Goal: Information Seeking & Learning: Learn about a topic

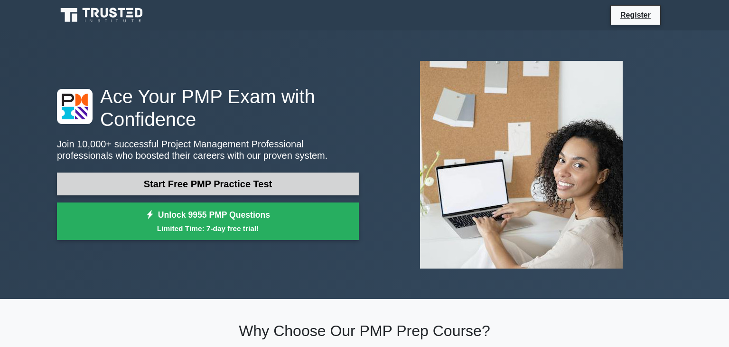
click at [286, 190] on link "Start Free PMP Practice Test" at bounding box center [208, 183] width 302 height 23
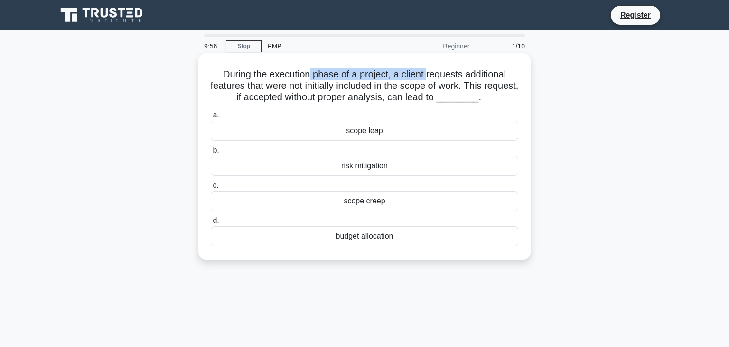
drag, startPoint x: 313, startPoint y: 70, endPoint x: 428, endPoint y: 71, distance: 114.9
click at [428, 71] on h5 "During the execution phase of a project, a client requests additional features …" at bounding box center [364, 85] width 309 height 35
drag, startPoint x: 446, startPoint y: 72, endPoint x: 375, endPoint y: 75, distance: 71.3
click at [510, 73] on h5 "During the execution phase of a project, a client requests additional features …" at bounding box center [364, 85] width 309 height 35
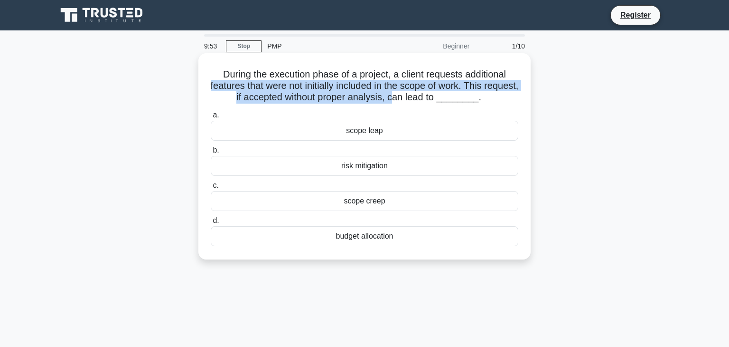
drag, startPoint x: 222, startPoint y: 81, endPoint x: 408, endPoint y: 94, distance: 186.5
click at [408, 94] on h5 "During the execution phase of a project, a client requests additional features …" at bounding box center [364, 85] width 309 height 35
click at [441, 86] on h5 "During the execution phase of a project, a client requests additional features …" at bounding box center [364, 85] width 309 height 35
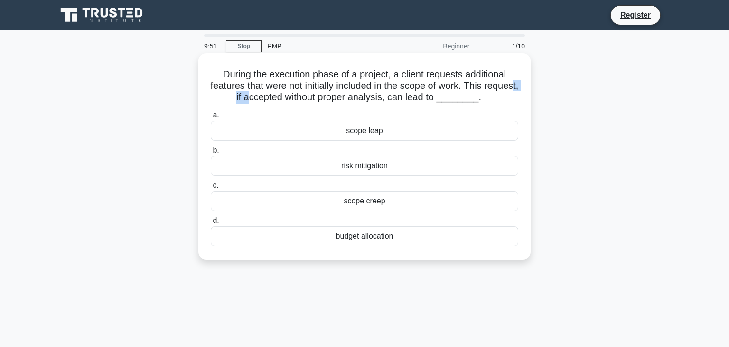
drag, startPoint x: 245, startPoint y: 95, endPoint x: 264, endPoint y: 92, distance: 18.8
click at [264, 92] on h5 "During the execution phase of a project, a client requests additional features …" at bounding box center [364, 85] width 309 height 35
drag, startPoint x: 286, startPoint y: 92, endPoint x: 366, endPoint y: 98, distance: 80.9
click at [366, 98] on h5 "During the execution phase of a project, a client requests additional features …" at bounding box center [364, 85] width 309 height 35
click at [398, 98] on h5 "During the execution phase of a project, a client requests additional features …" at bounding box center [364, 85] width 309 height 35
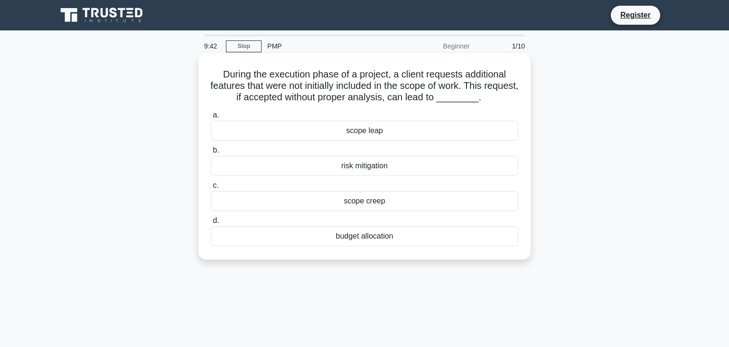
click at [381, 130] on div "scope leap" at bounding box center [365, 131] width 308 height 20
click at [211, 118] on input "a. scope leap" at bounding box center [211, 115] width 0 height 6
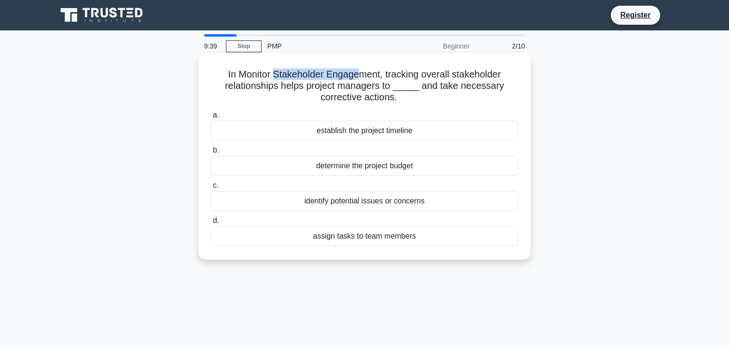
drag, startPoint x: 277, startPoint y: 74, endPoint x: 361, endPoint y: 69, distance: 83.7
click at [361, 69] on h5 "In Monitor Stakeholder Engagement, tracking overall stakeholder relationships h…" at bounding box center [364, 85] width 309 height 35
click at [375, 136] on div "establish the project timeline" at bounding box center [365, 131] width 308 height 20
click at [211, 118] on input "a. establish the project timeline" at bounding box center [211, 115] width 0 height 6
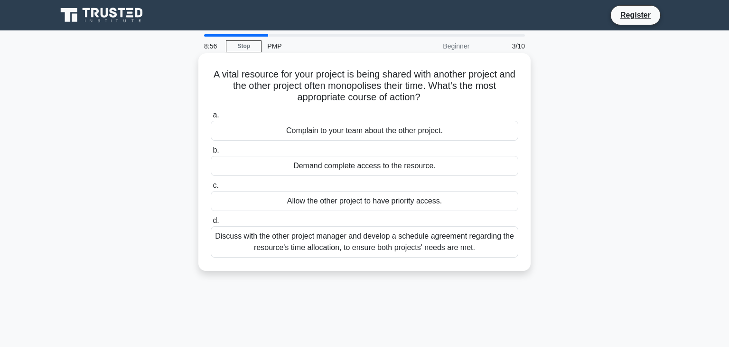
click at [310, 246] on div "Discuss with the other project manager and develop a schedule agreement regardi…" at bounding box center [365, 241] width 308 height 31
click at [211, 224] on input "d. Discuss with the other project manager and develop a schedule agreement rega…" at bounding box center [211, 220] width 0 height 6
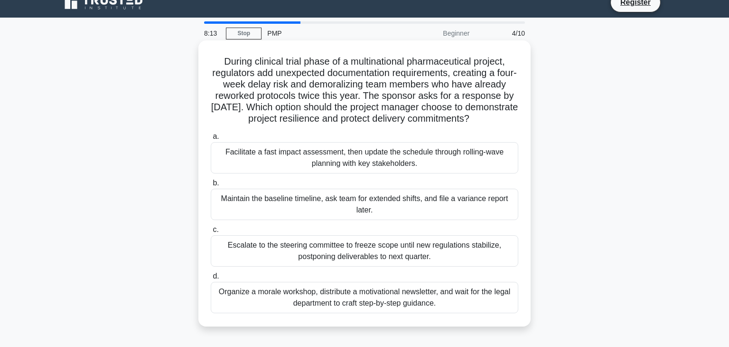
scroll to position [9, 0]
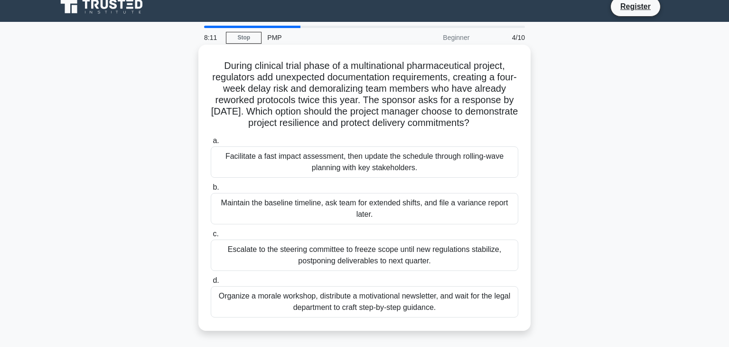
click at [299, 291] on div "Organize a morale workshop, distribute a motivational newsletter, and wait for …" at bounding box center [365, 301] width 308 height 31
click at [211, 283] on input "d. Organize a morale workshop, distribute a motivational newsletter, and wait f…" at bounding box center [211, 280] width 0 height 6
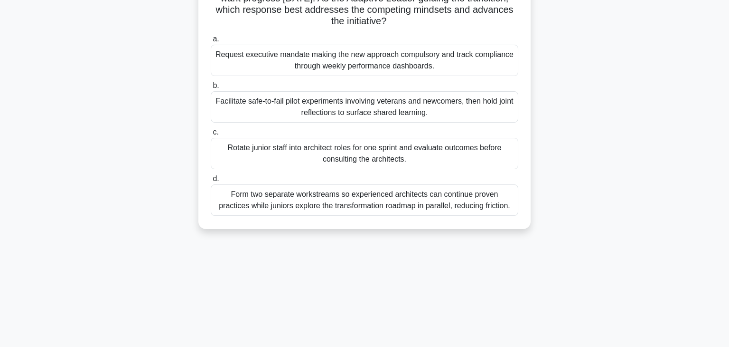
scroll to position [124, 0]
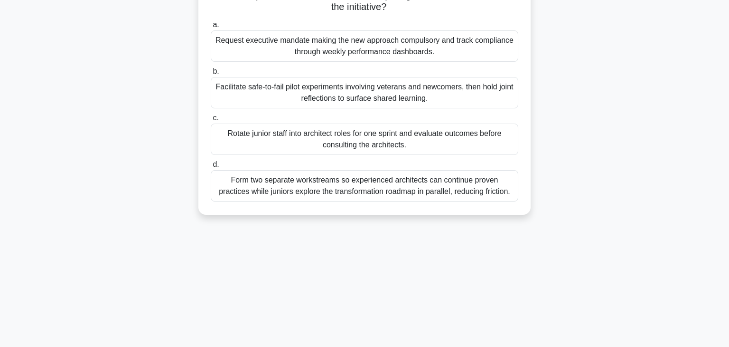
click at [291, 191] on div "Form two separate workstreams so experienced architects can continue proven pra…" at bounding box center [365, 185] width 308 height 31
click at [211, 168] on input "d. Form two separate workstreams so experienced architects can continue proven …" at bounding box center [211, 164] width 0 height 6
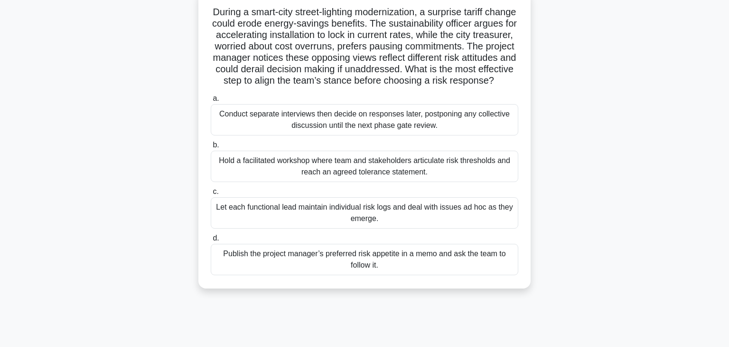
scroll to position [63, 0]
click at [319, 158] on div "Hold a facilitated workshop where team and stakeholders articulate risk thresho…" at bounding box center [365, 165] width 308 height 31
click at [211, 148] on input "b. Hold a facilitated workshop where team and stakeholders articulate risk thre…" at bounding box center [211, 144] width 0 height 6
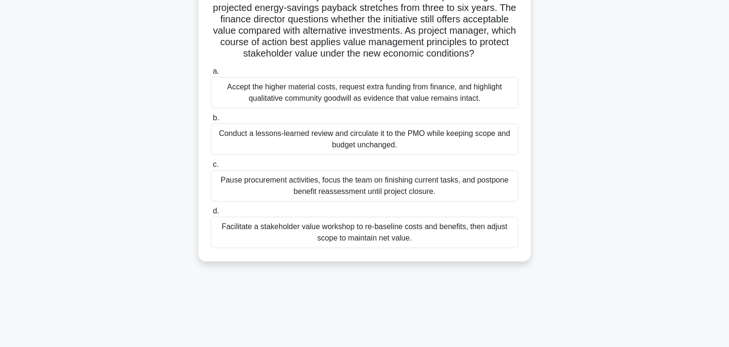
scroll to position [75, 0]
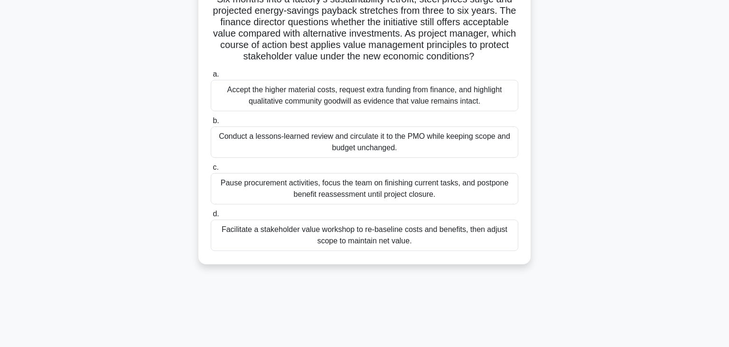
click at [283, 153] on div "Conduct a lessons-learned review and circulate it to the PMO while keeping scop…" at bounding box center [365, 141] width 308 height 31
click at [211, 124] on input "b. Conduct a lessons-learned review and circulate it to the PMO while keeping s…" at bounding box center [211, 121] width 0 height 6
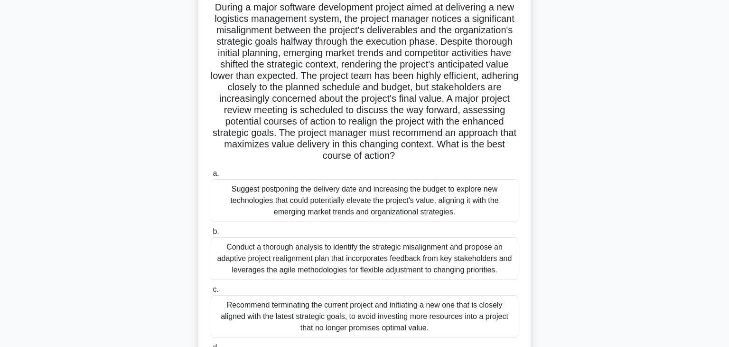
scroll to position [167, 0]
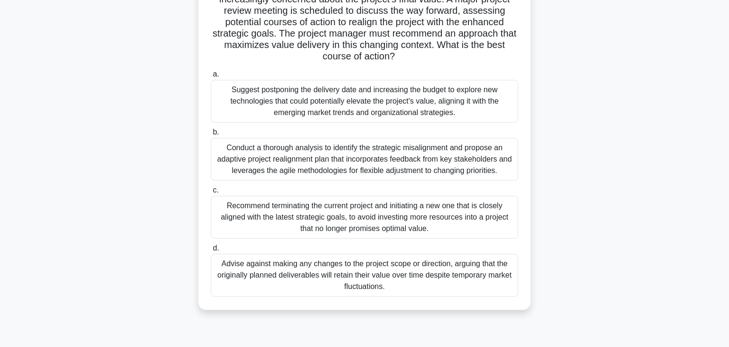
click at [285, 159] on div "Conduct a thorough analysis to identify the strategic misalignment and propose …" at bounding box center [365, 159] width 308 height 43
click at [211, 135] on input "b. Conduct a thorough analysis to identify the strategic misalignment and propo…" at bounding box center [211, 132] width 0 height 6
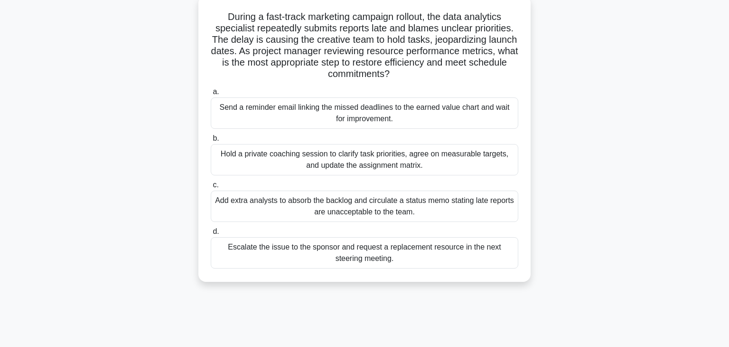
scroll to position [0, 0]
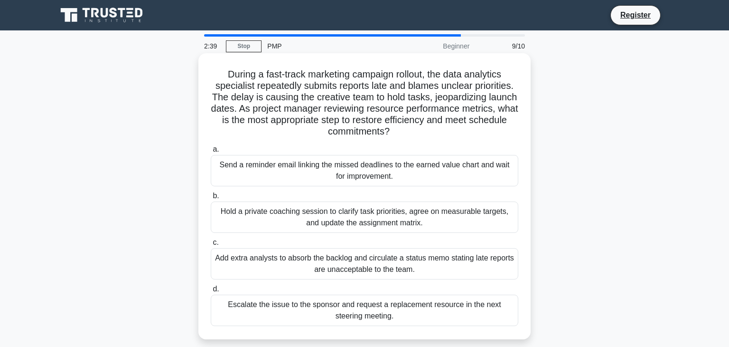
click at [279, 164] on div "Send a reminder email linking the missed deadlines to the earned value chart an…" at bounding box center [365, 170] width 308 height 31
click at [211, 152] on input "a. Send a reminder email linking the missed deadlines to the earned value chart…" at bounding box center [211, 149] width 0 height 6
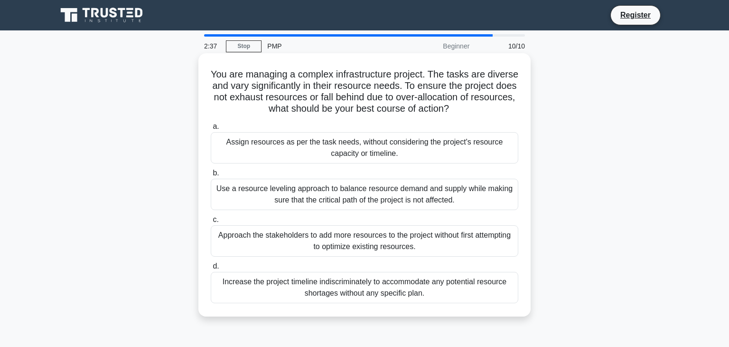
click at [380, 198] on div "Use a resource leveling approach to balance resource demand and supply while ma…" at bounding box center [365, 193] width 308 height 31
click at [211, 176] on input "b. Use a resource leveling approach to balance resource demand and supply while…" at bounding box center [211, 173] width 0 height 6
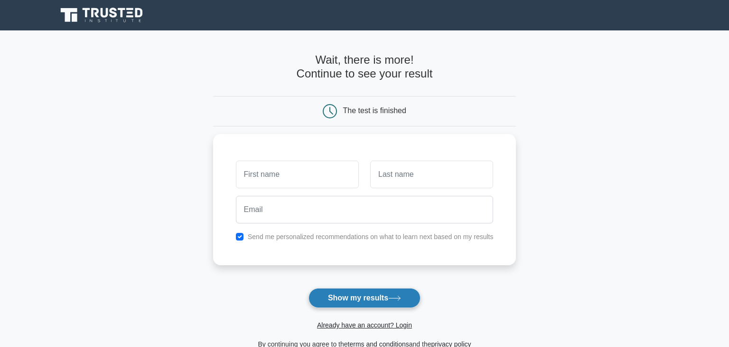
click at [371, 295] on button "Show my results" at bounding box center [365, 298] width 112 height 20
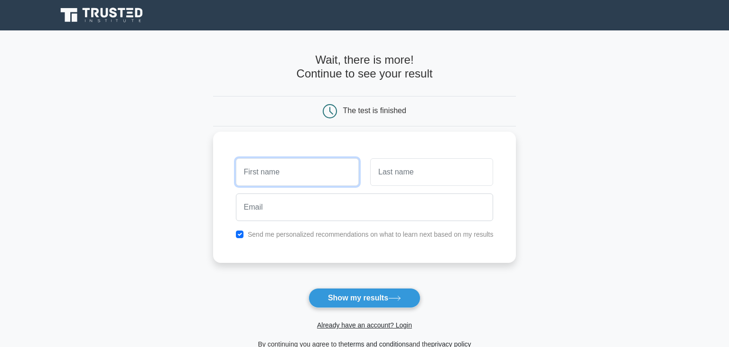
click at [325, 165] on input "text" at bounding box center [297, 172] width 123 height 28
click at [416, 259] on div "Send me personalized recommendations on what to learn next based on my results" at bounding box center [364, 196] width 303 height 131
